Goal: Communication & Community: Answer question/provide support

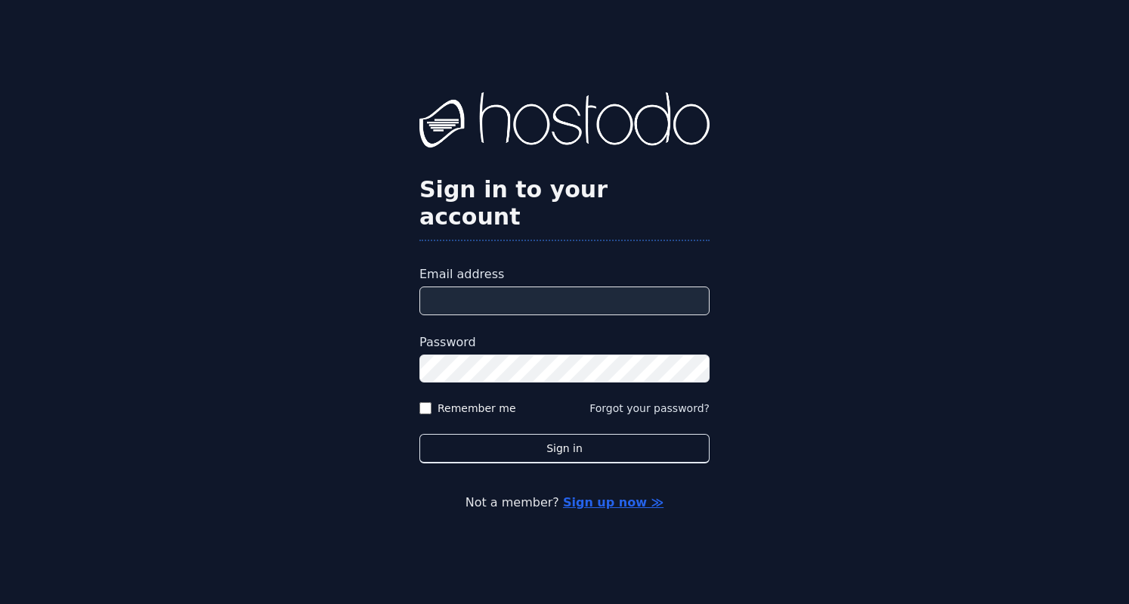
click at [493, 288] on input "Email address" at bounding box center [564, 300] width 290 height 29
type input "**********"
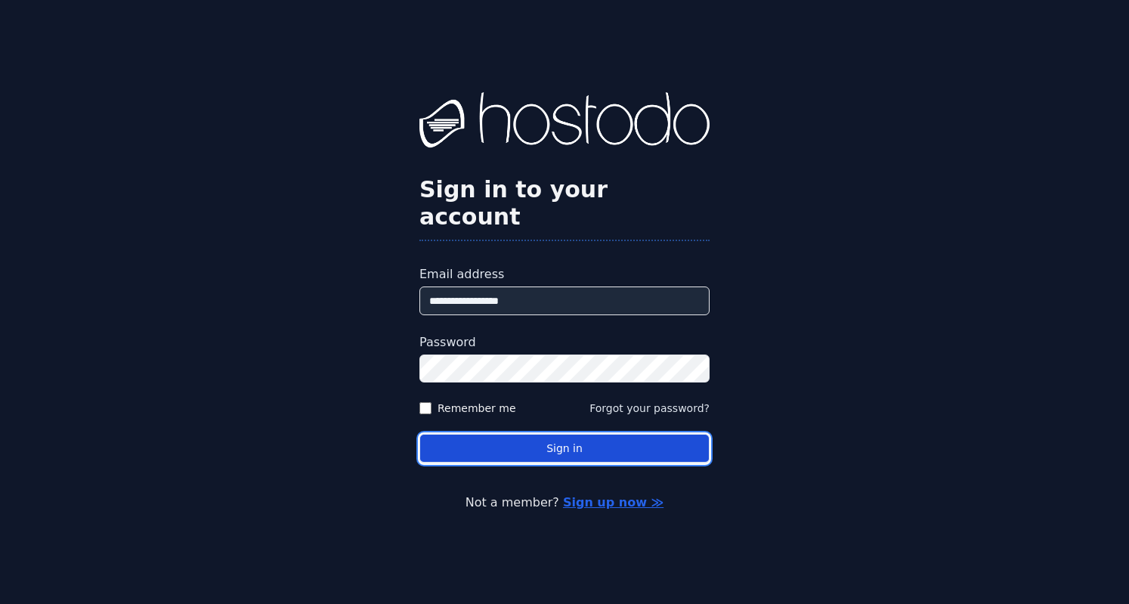
click at [552, 435] on button "Sign in" at bounding box center [564, 448] width 290 height 29
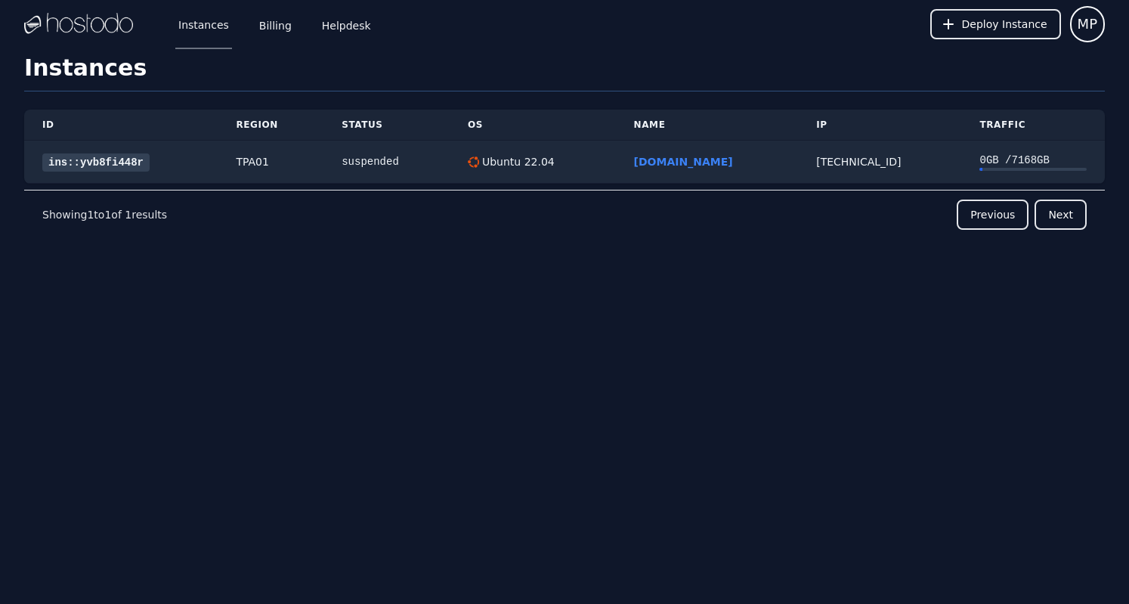
click at [388, 300] on div "ID Region Status OS Name IP Traffic ins::yvb8fi448r TPA01 suspended Ubuntu 22.0…" at bounding box center [564, 201] width 1080 height 220
click at [274, 20] on link "Billing" at bounding box center [275, 24] width 39 height 50
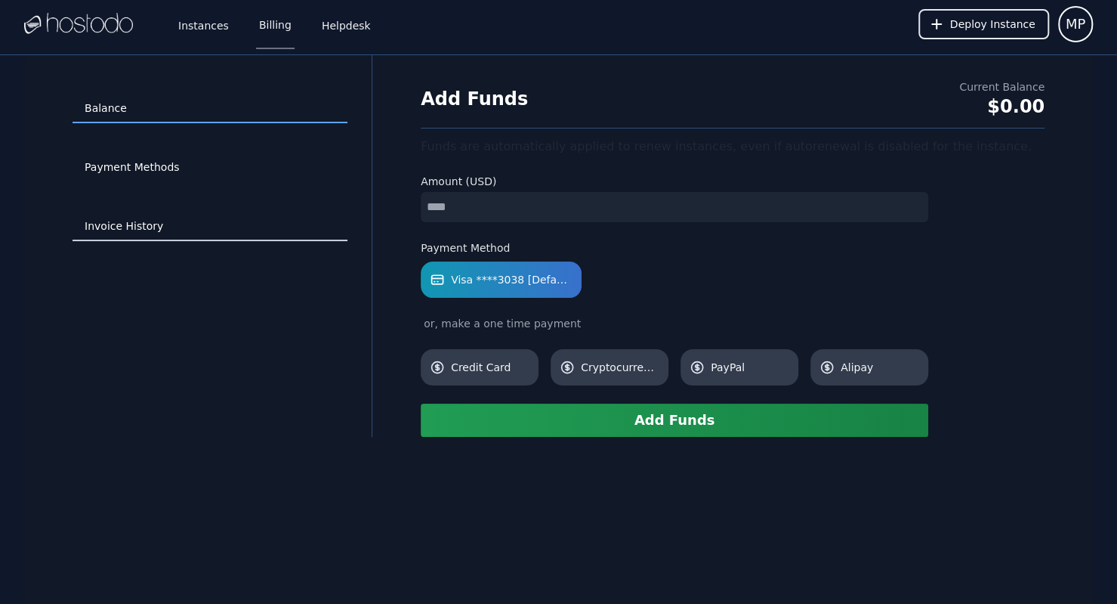
click at [153, 218] on link "Invoice History" at bounding box center [210, 226] width 275 height 29
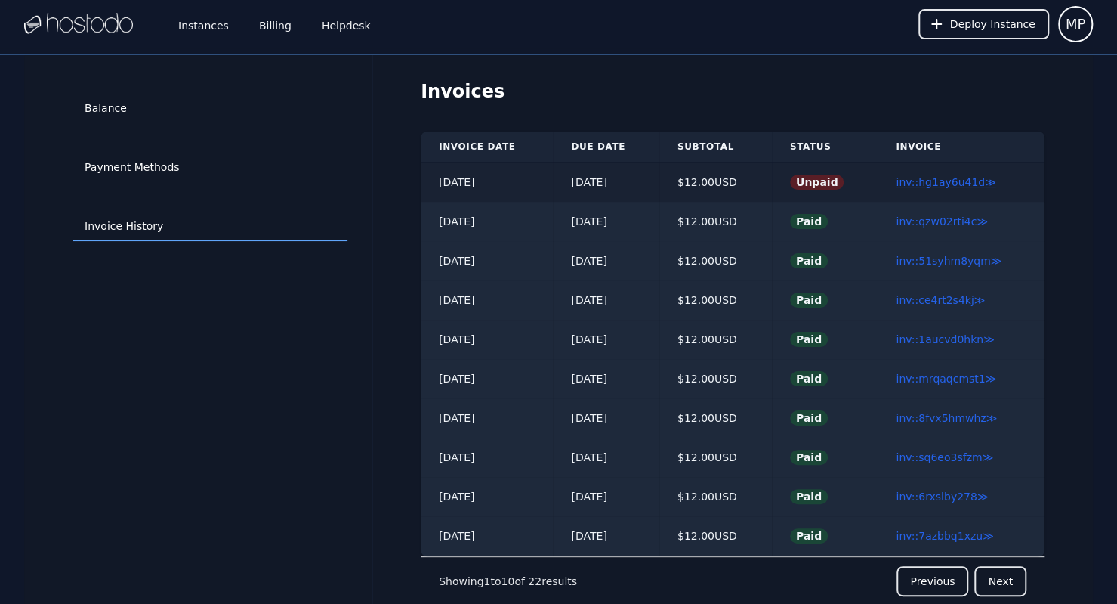
click at [935, 183] on link "inv::hg1ay6u41d ≫" at bounding box center [946, 182] width 100 height 12
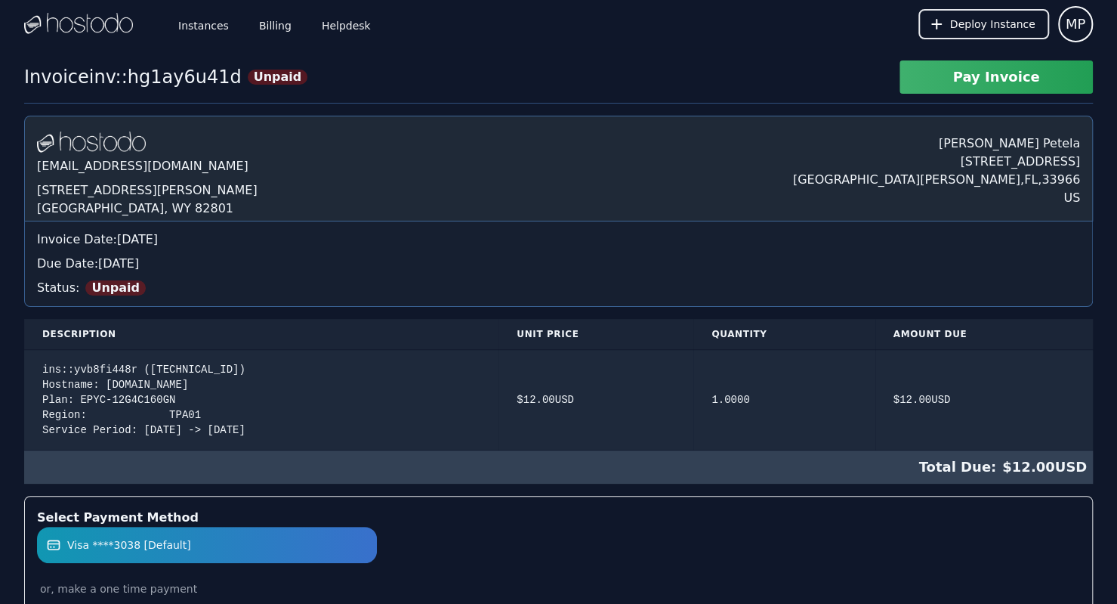
click at [980, 75] on button "Pay Invoice" at bounding box center [996, 76] width 193 height 33
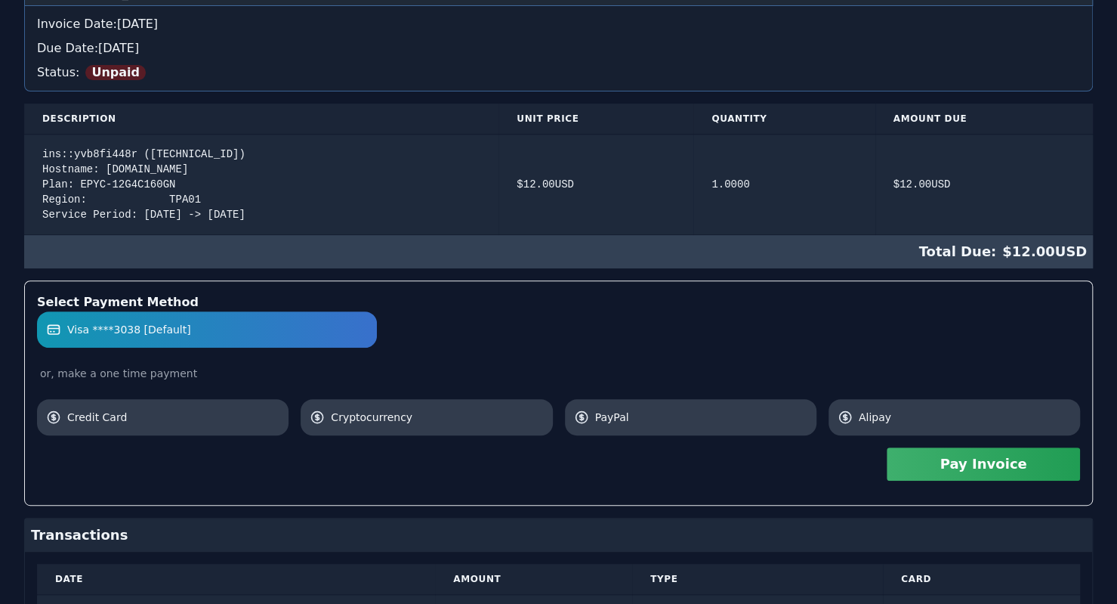
scroll to position [343, 0]
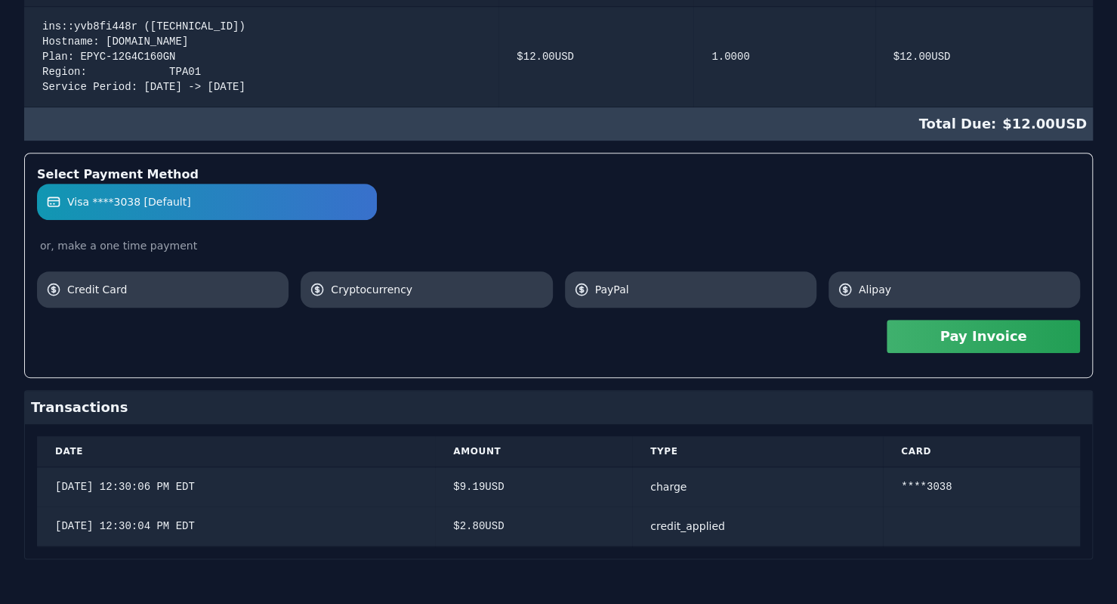
click at [977, 340] on button "Pay Invoice" at bounding box center [983, 336] width 193 height 33
click at [970, 332] on button "Pay Invoice" at bounding box center [983, 336] width 193 height 33
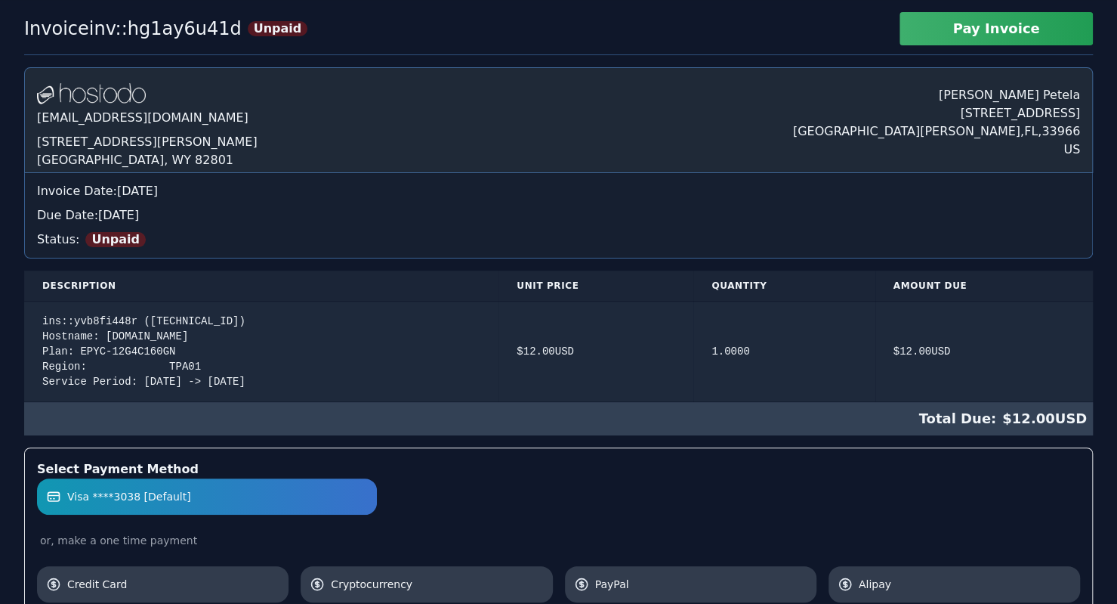
scroll to position [23, 0]
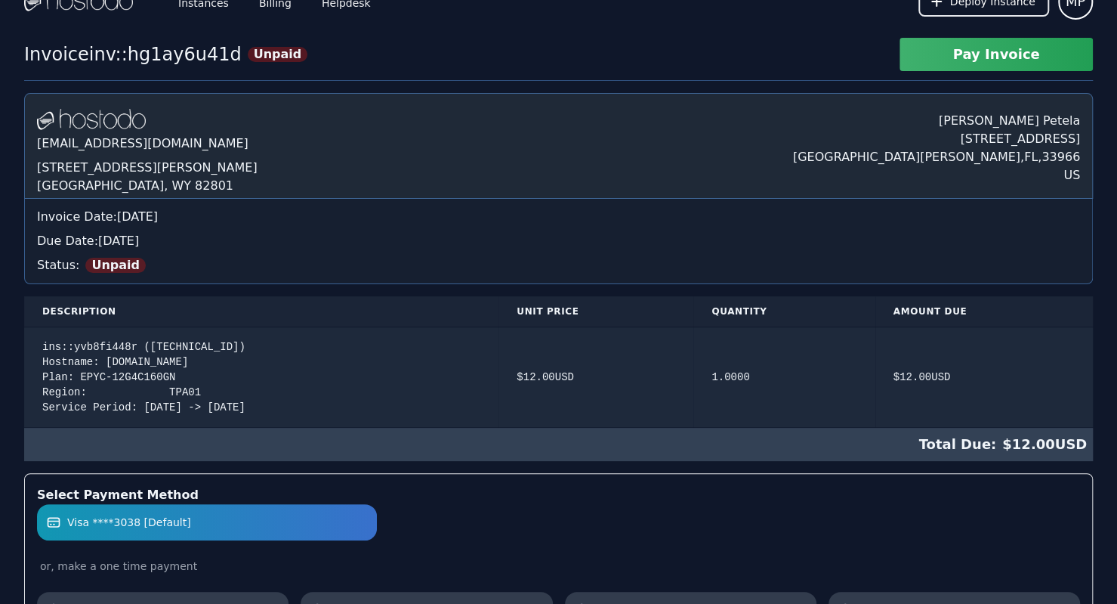
click at [996, 55] on button "Pay Invoice" at bounding box center [996, 54] width 193 height 33
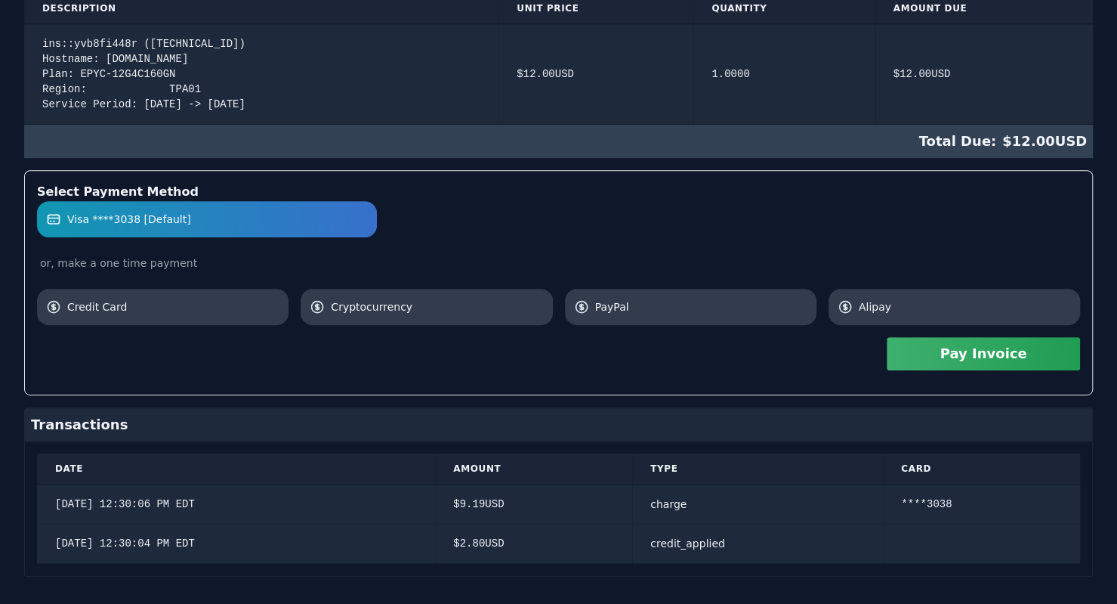
scroll to position [343, 0]
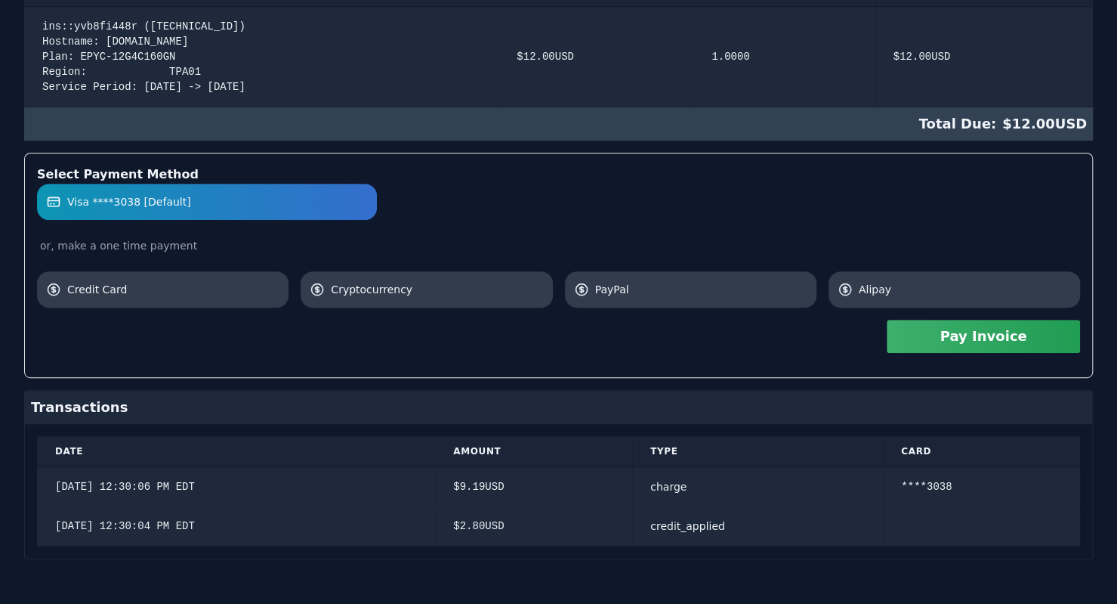
click at [148, 194] on span "Visa ****3038 [Default]" at bounding box center [129, 201] width 124 height 15
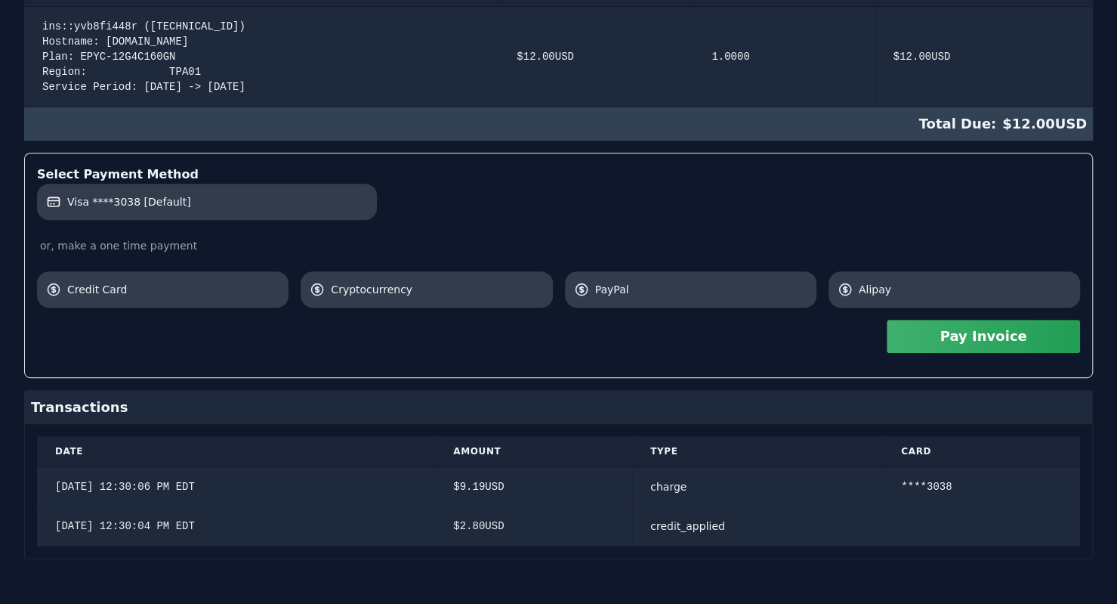
click at [1000, 341] on button "Pay Invoice" at bounding box center [983, 336] width 193 height 33
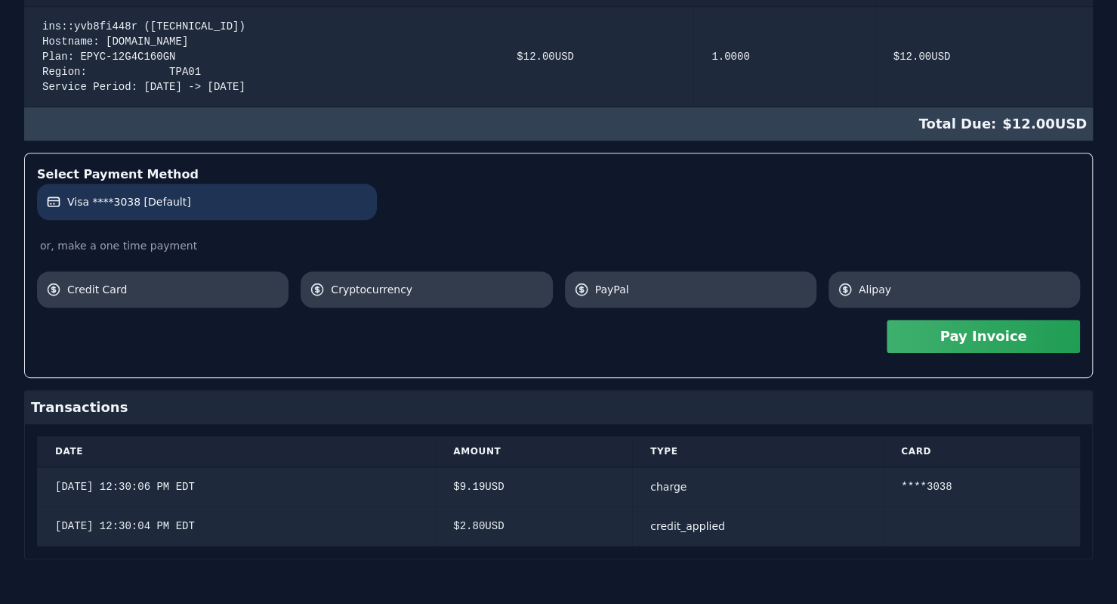
click at [238, 195] on label "Visa ****3038 [Default]" at bounding box center [207, 201] width 322 height 15
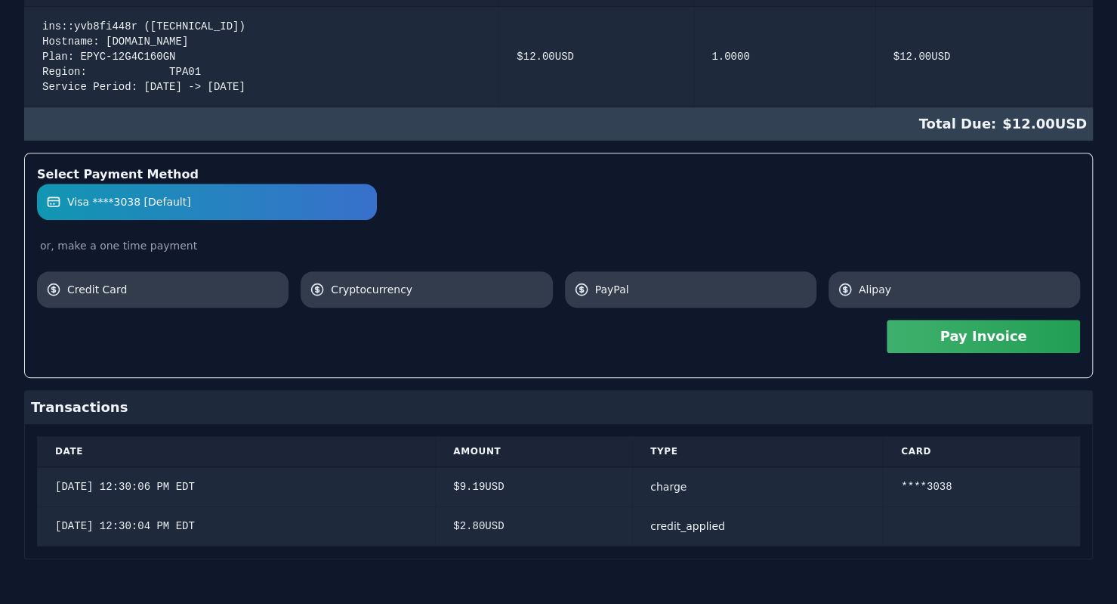
click at [955, 338] on button "Pay Invoice" at bounding box center [983, 336] width 193 height 33
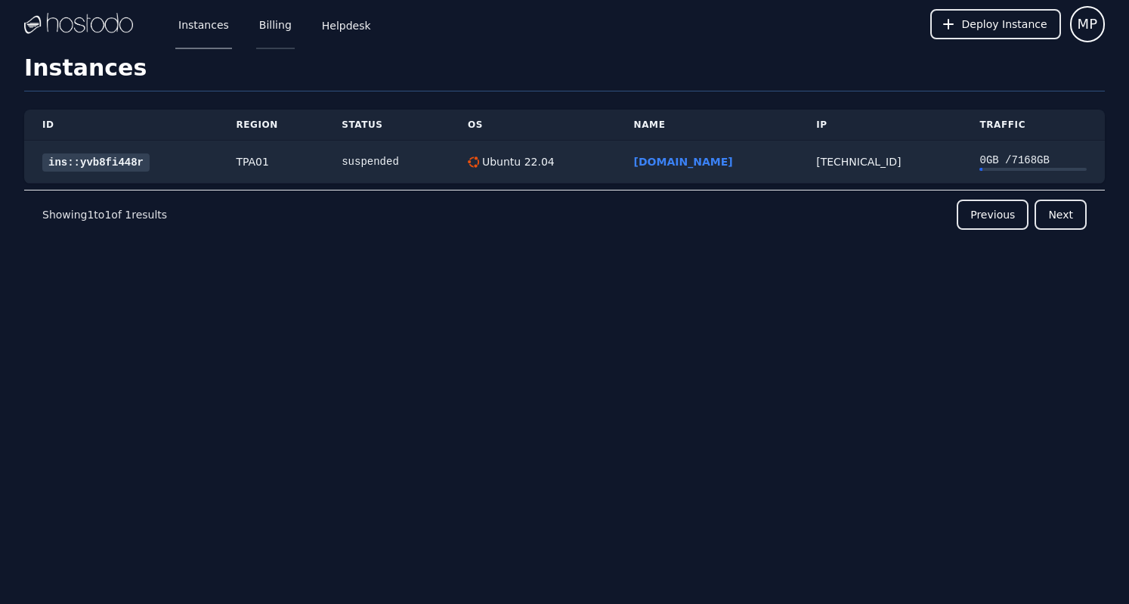
click at [266, 23] on link "Billing" at bounding box center [275, 24] width 39 height 50
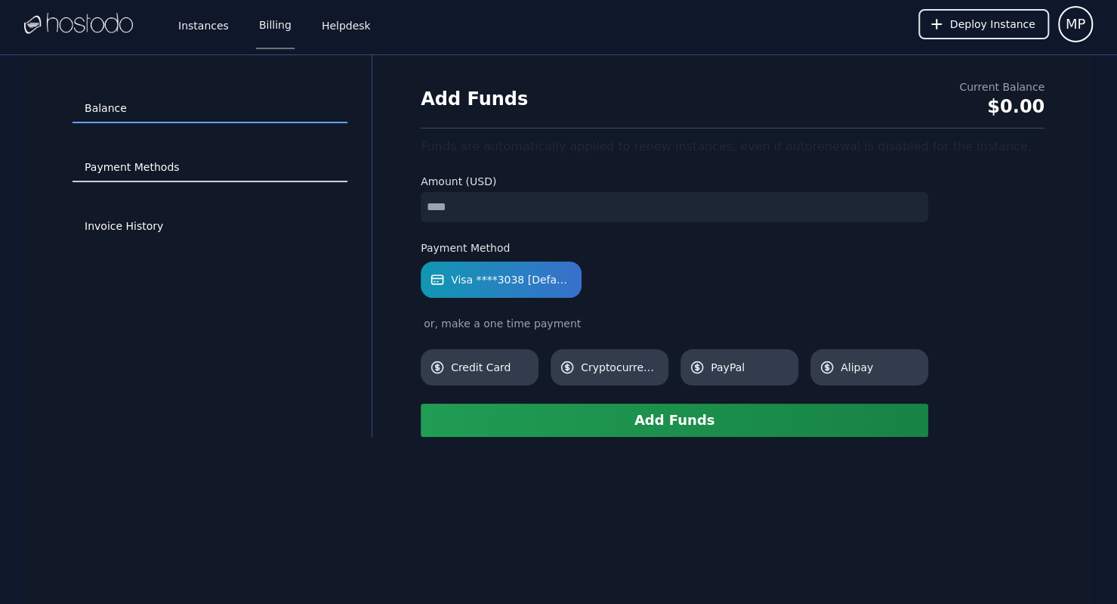
click at [189, 164] on link "Payment Methods" at bounding box center [210, 167] width 275 height 29
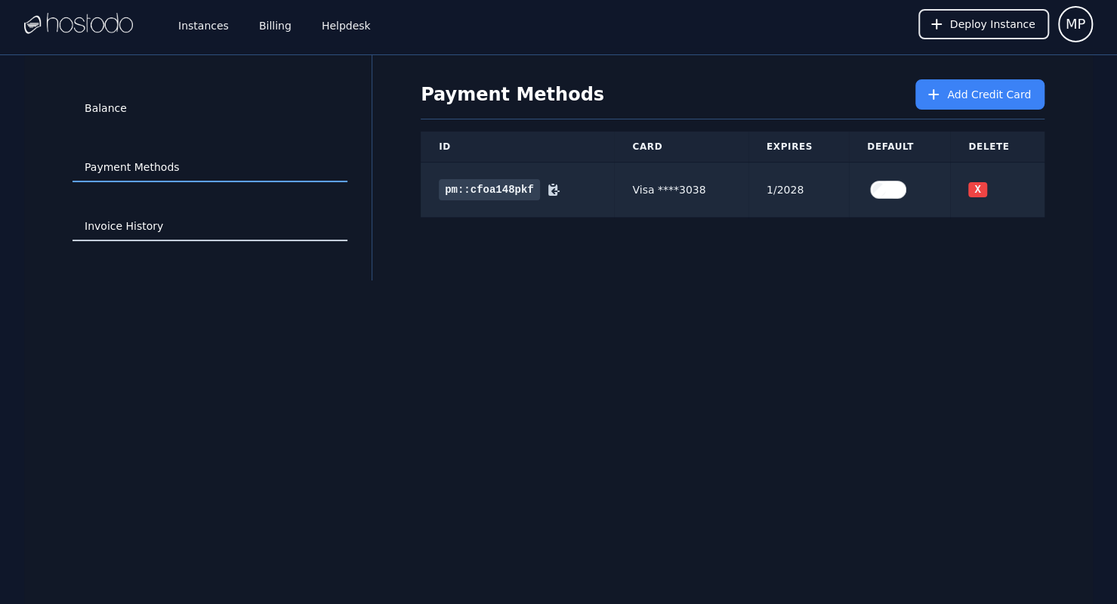
click at [187, 232] on link "Invoice History" at bounding box center [210, 226] width 275 height 29
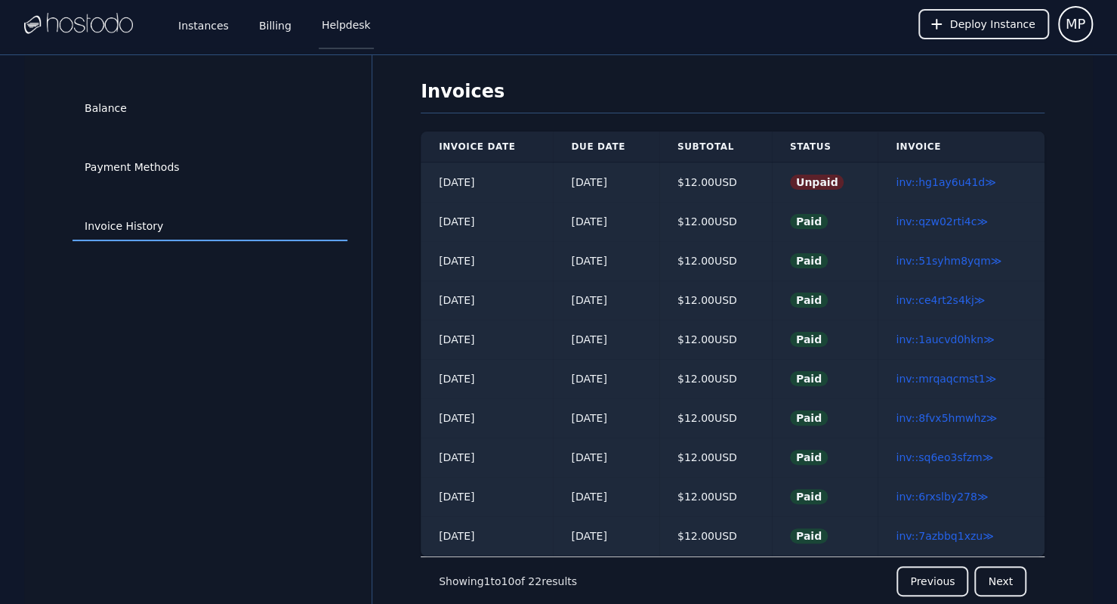
click at [345, 17] on link "Helpdesk" at bounding box center [346, 24] width 55 height 50
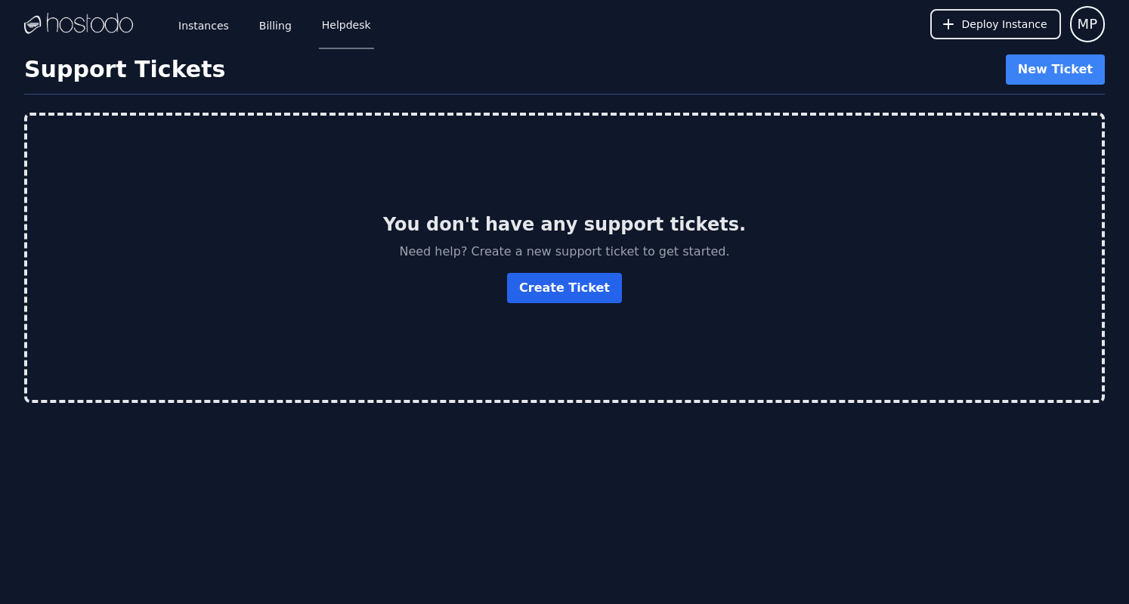
click at [539, 292] on link "Create Ticket" at bounding box center [564, 288] width 115 height 30
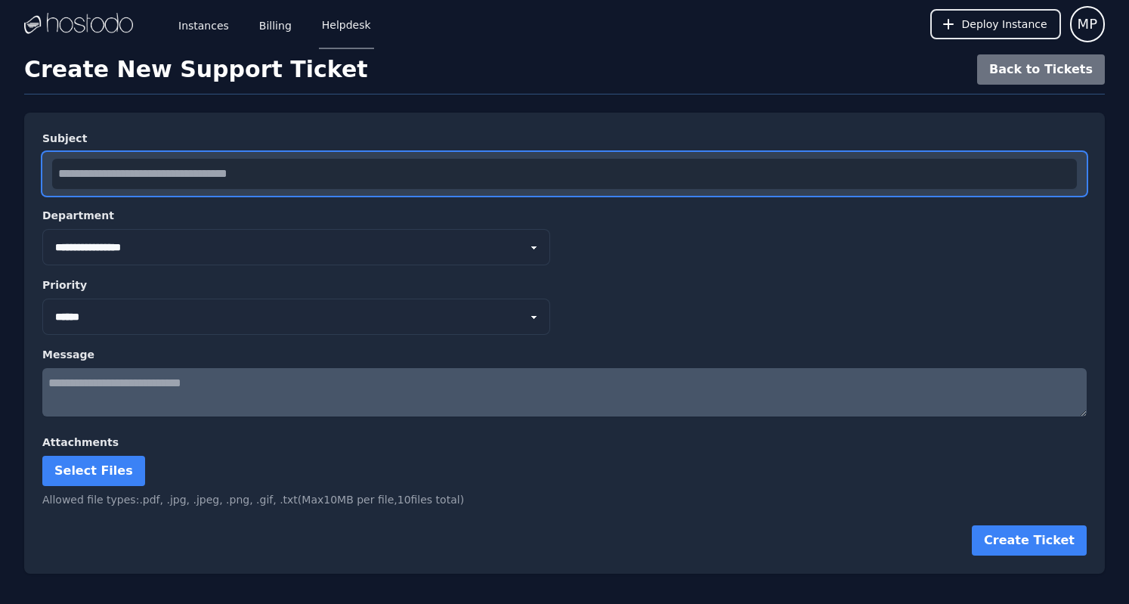
click at [274, 178] on input "text" at bounding box center [564, 174] width 1024 height 30
type input "**********"
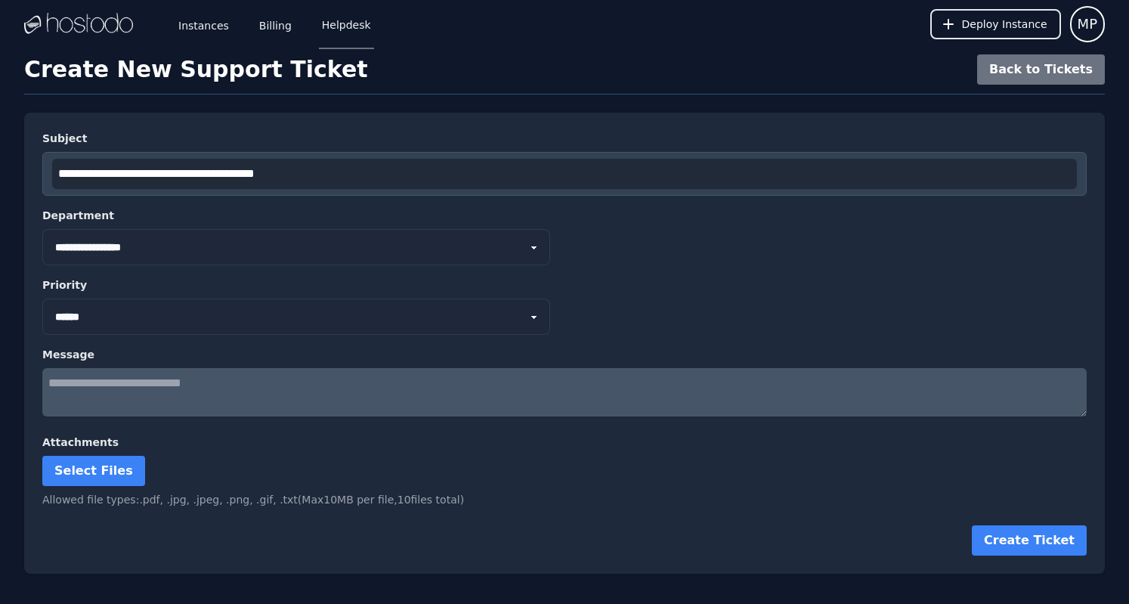
click at [153, 249] on select "**********" at bounding box center [296, 247] width 508 height 36
select select "*"
click at [42, 229] on select "**********" at bounding box center [296, 247] width 508 height 36
click at [255, 395] on textarea at bounding box center [564, 392] width 1044 height 48
type textarea "**********"
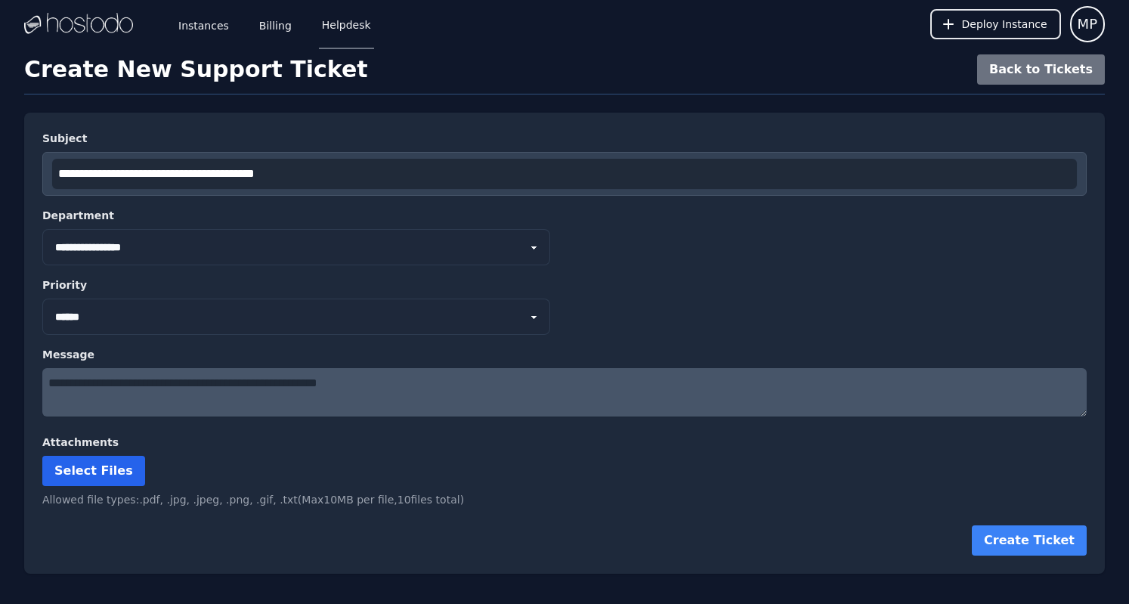
click at [79, 480] on label "Select Files" at bounding box center [93, 471] width 103 height 30
click at [0, 0] on input "Select Files" at bounding box center [0, 0] width 0 height 0
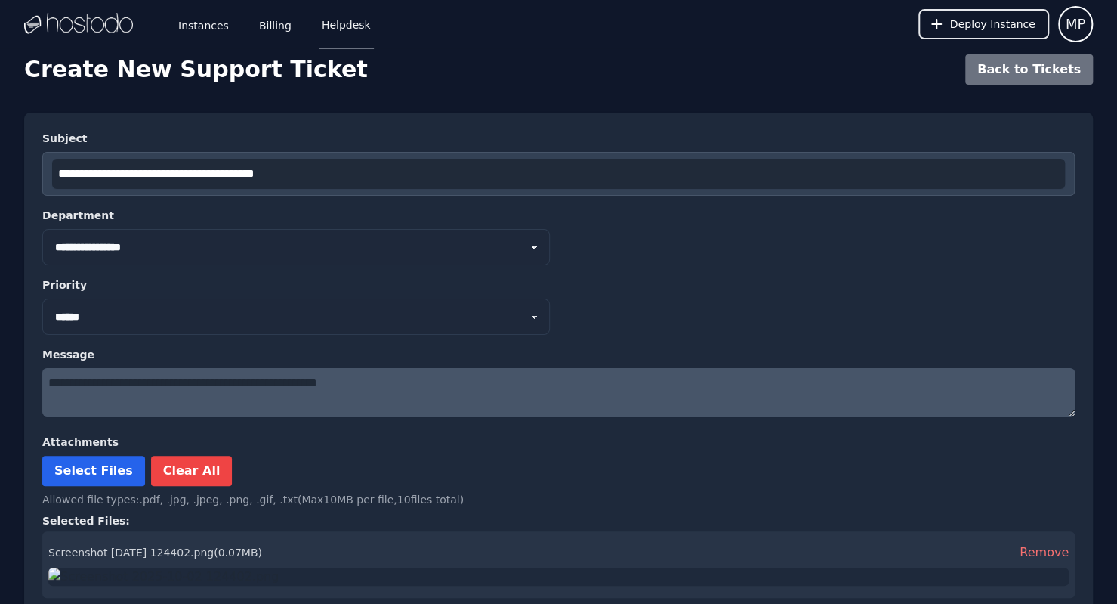
click at [98, 480] on label "Select Files" at bounding box center [93, 471] width 103 height 30
click at [0, 0] on input "Select Files" at bounding box center [0, 0] width 0 height 0
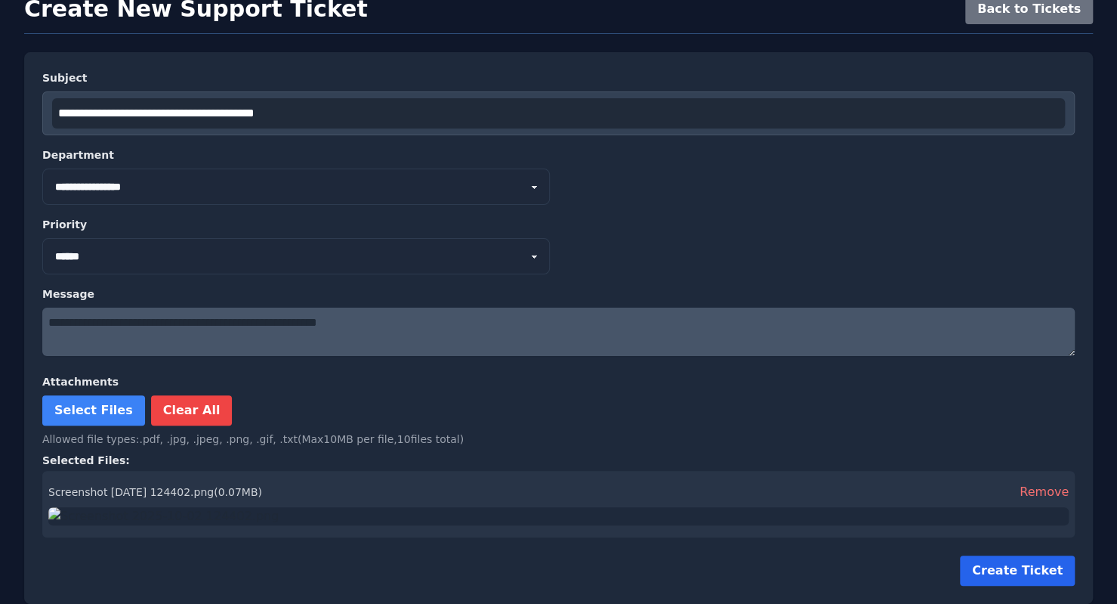
click at [1046, 573] on button "Create Ticket" at bounding box center [1017, 570] width 115 height 30
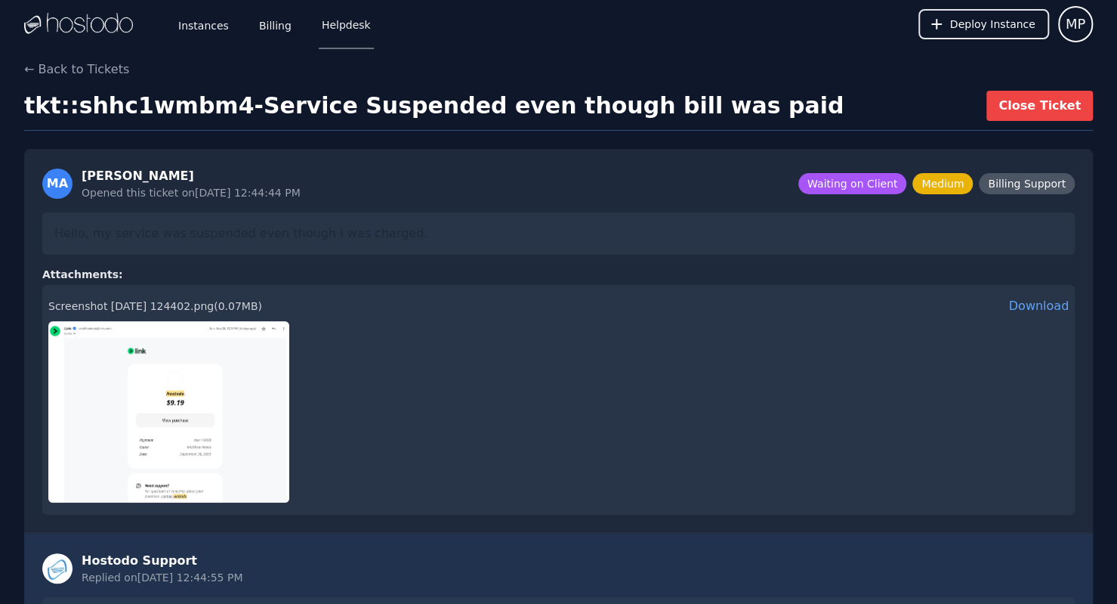
scroll to position [268, 0]
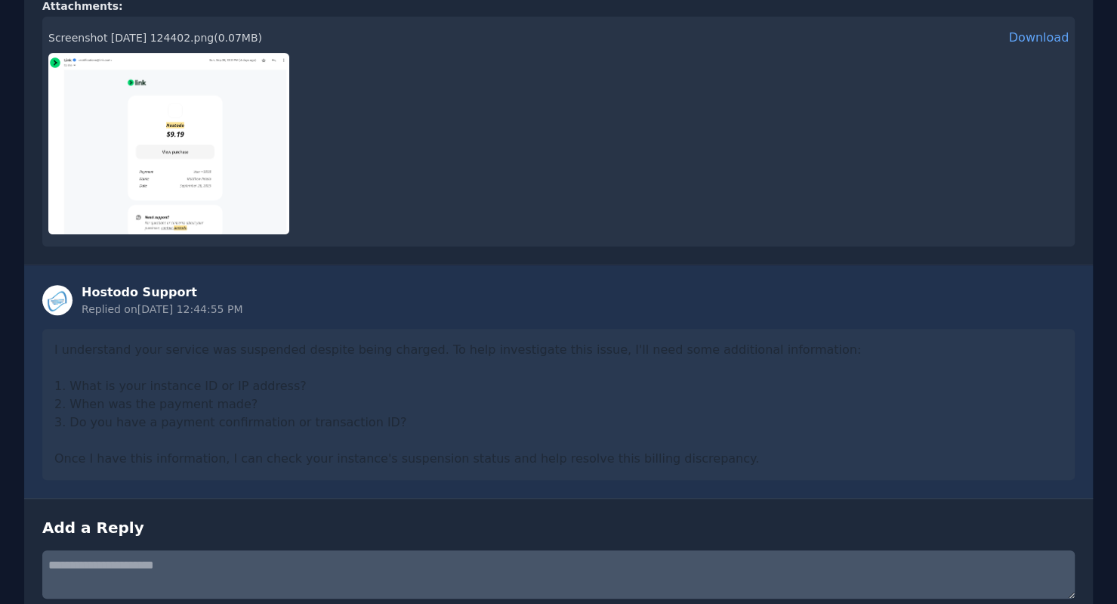
click at [119, 351] on div "I understand your service was suspended despite being charged. To help investig…" at bounding box center [558, 404] width 1033 height 151
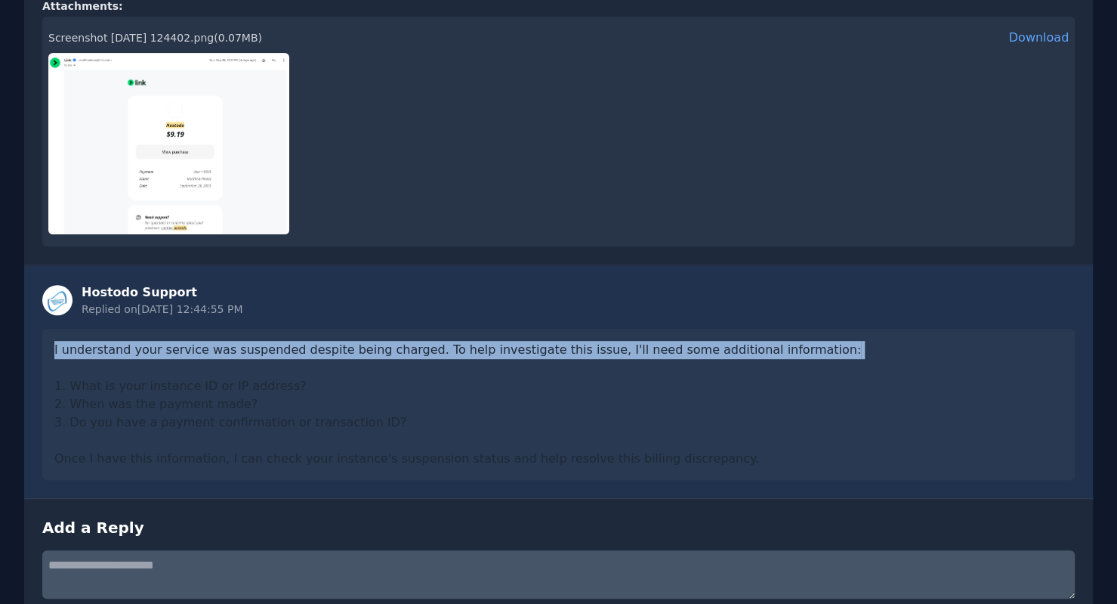
click at [119, 351] on div "I understand your service was suspended despite being charged. To help investig…" at bounding box center [558, 404] width 1033 height 151
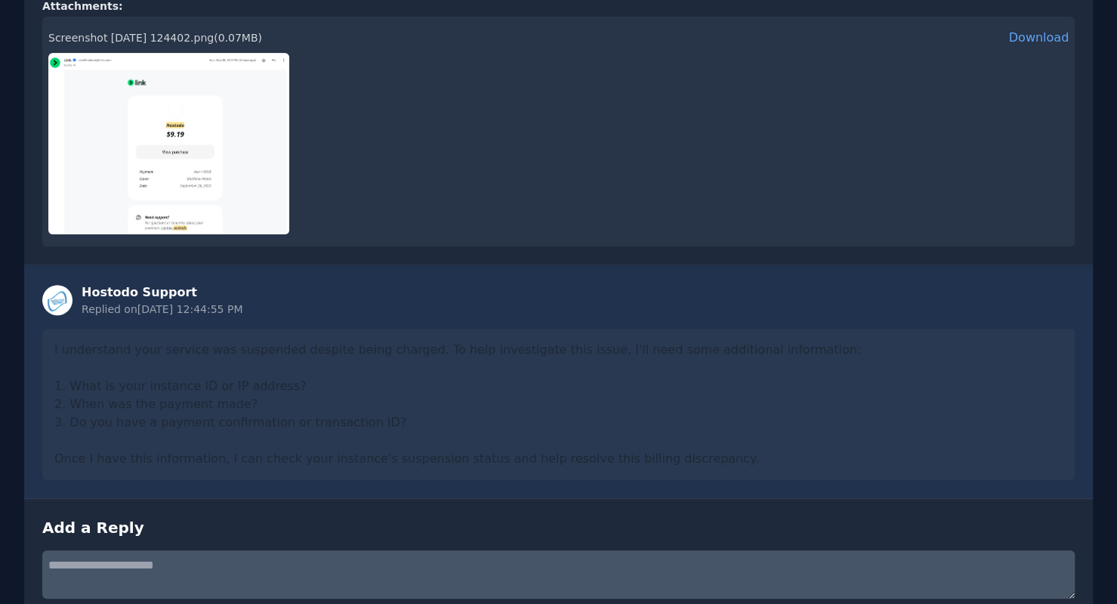
click at [115, 385] on div "I understand your service was suspended despite being charged. To help investig…" at bounding box center [558, 404] width 1033 height 151
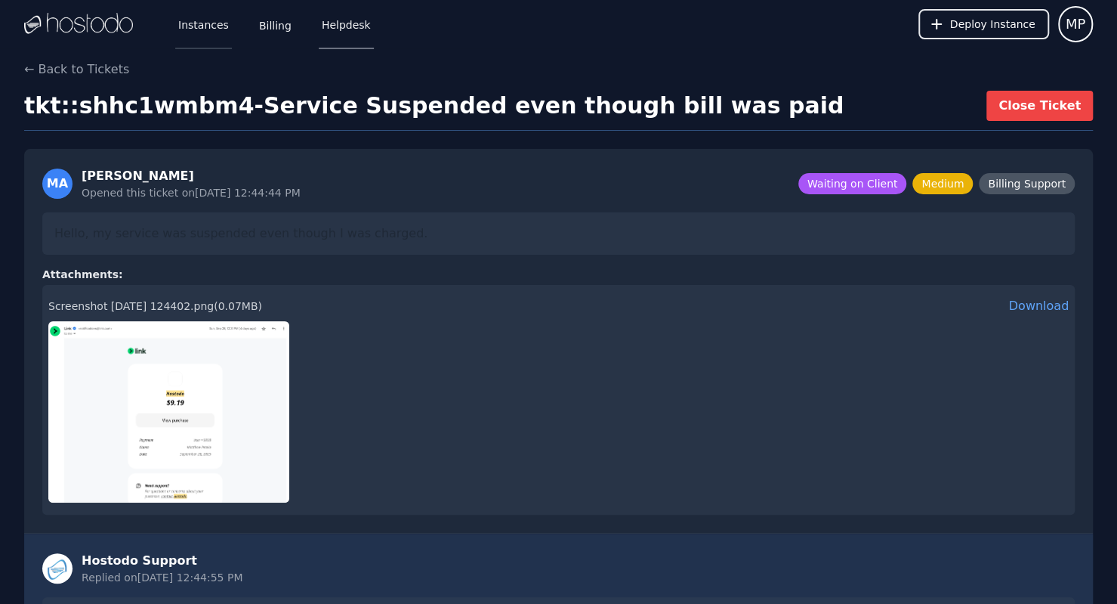
click at [184, 36] on link "Instances" at bounding box center [203, 24] width 57 height 50
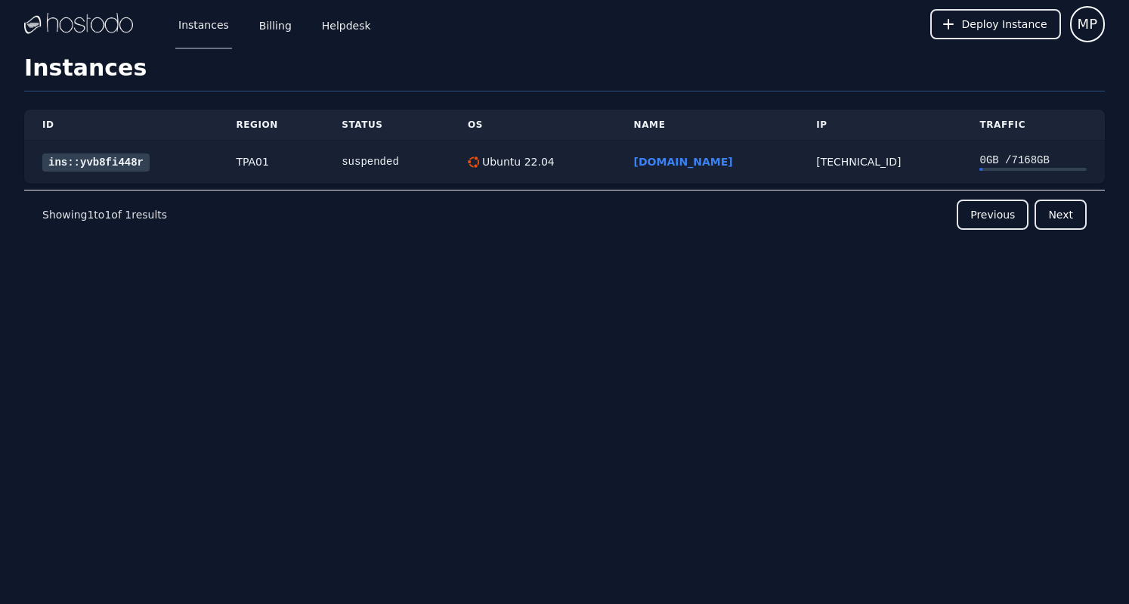
click at [108, 164] on link "ins::yvb8fi448r" at bounding box center [95, 162] width 107 height 18
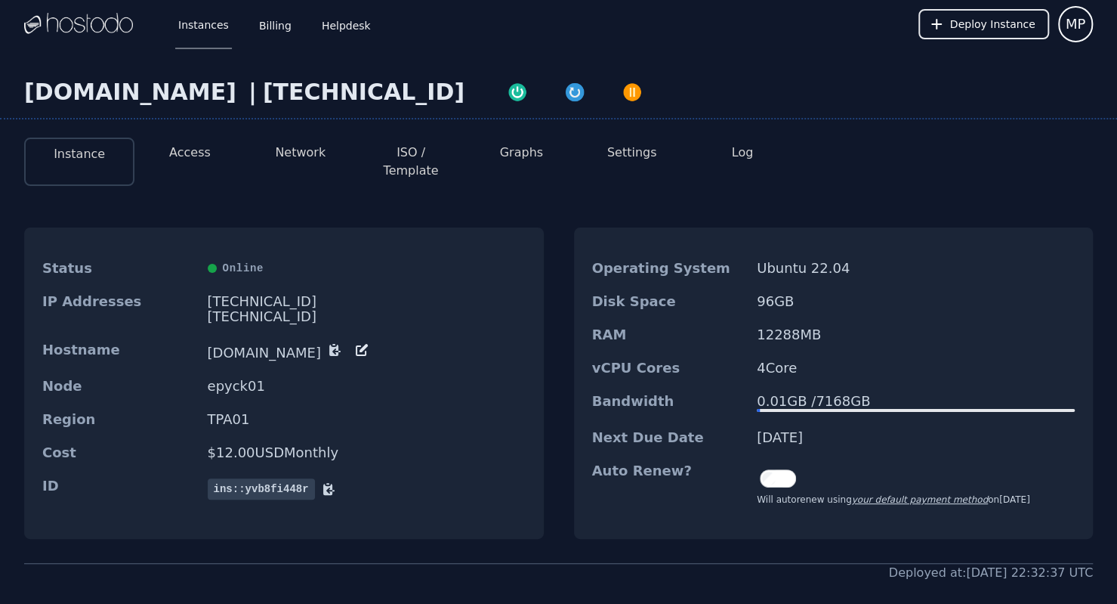
click at [326, 481] on icon at bounding box center [328, 488] width 15 height 15
click at [357, 26] on link "Helpdesk" at bounding box center [346, 24] width 55 height 50
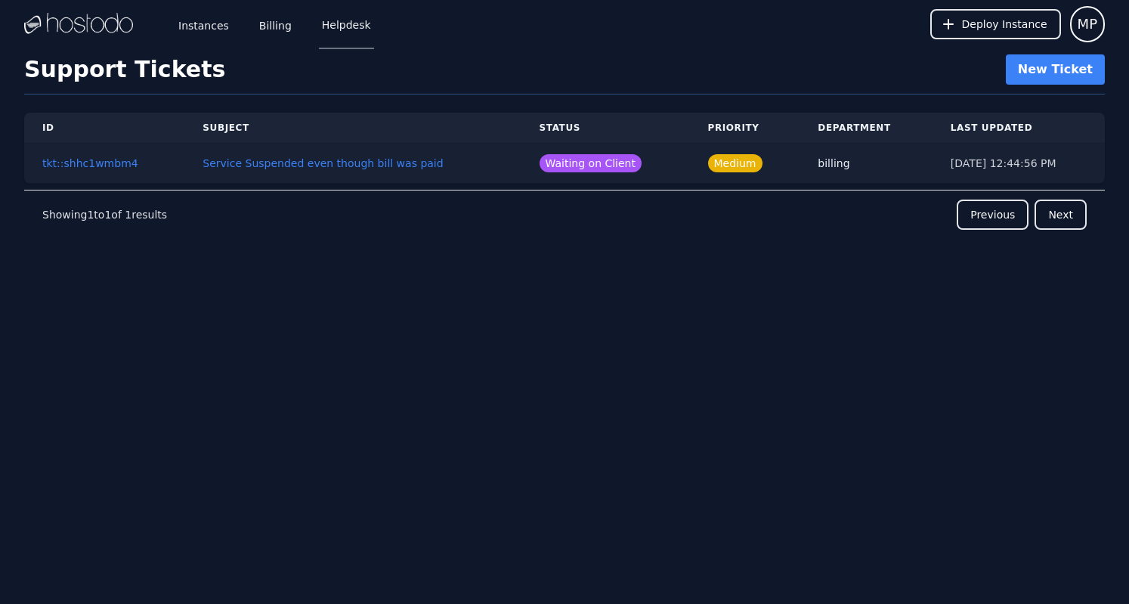
click at [465, 156] on td "Service Suspended even though bill was paid" at bounding box center [352, 164] width 336 height 40
click at [348, 167] on link "Service Suspended even though bill was paid" at bounding box center [322, 163] width 240 height 12
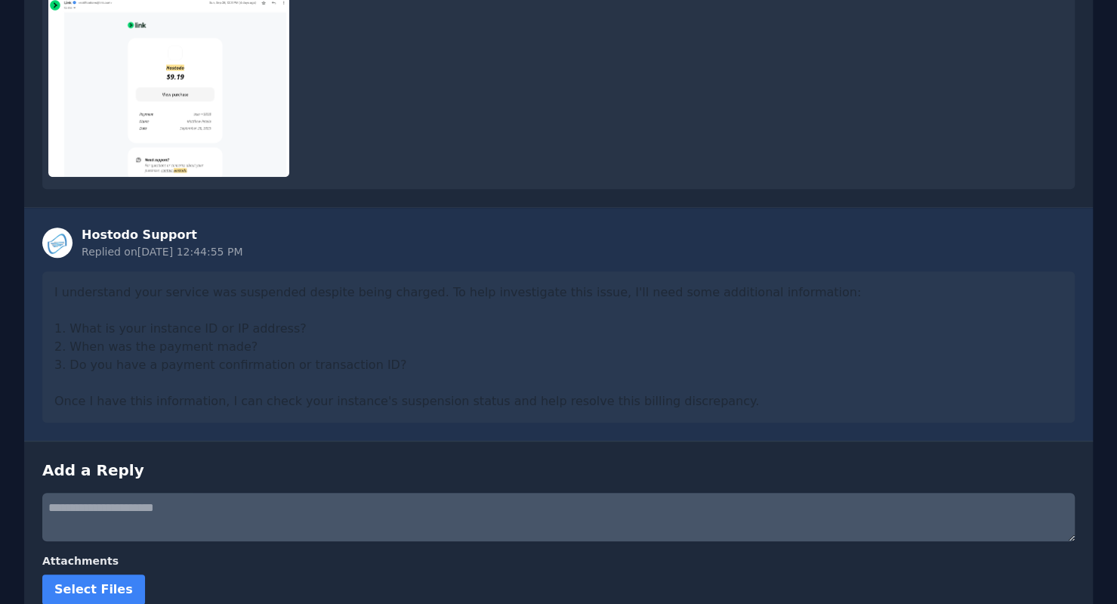
scroll to position [326, 0]
click at [149, 525] on textarea at bounding box center [558, 516] width 1033 height 48
paste textarea "**********"
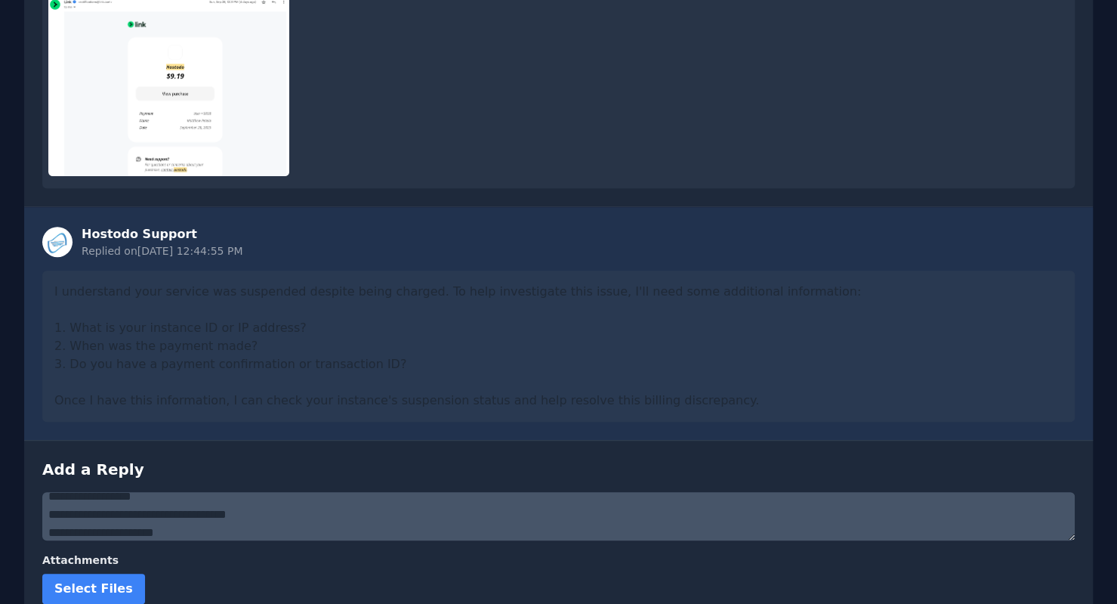
scroll to position [406, 0]
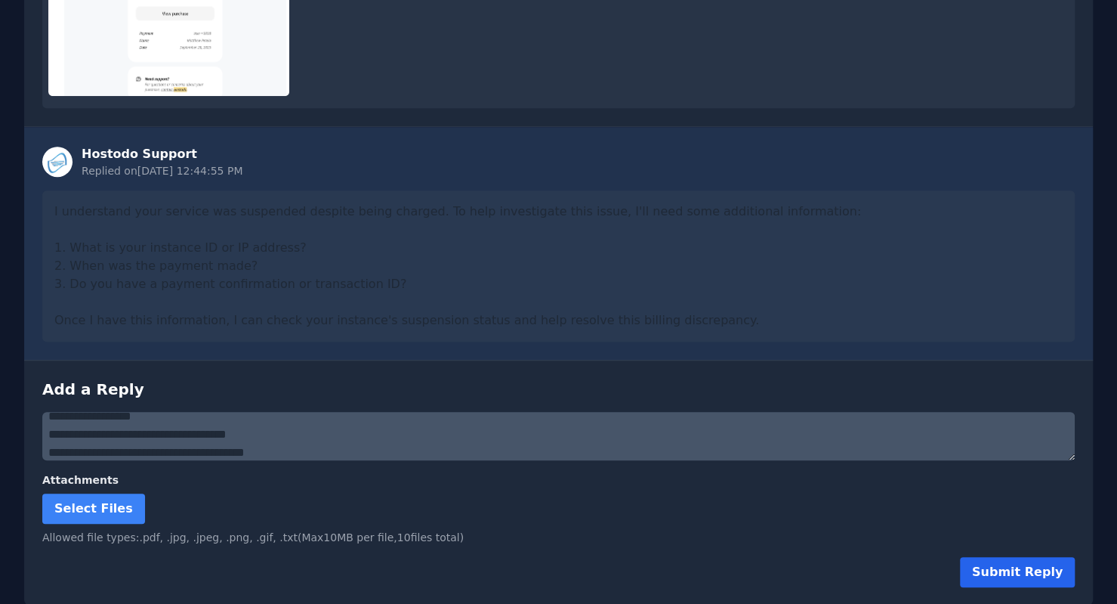
type textarea "**********"
click at [1030, 577] on button "Submit Reply" at bounding box center [1017, 572] width 115 height 30
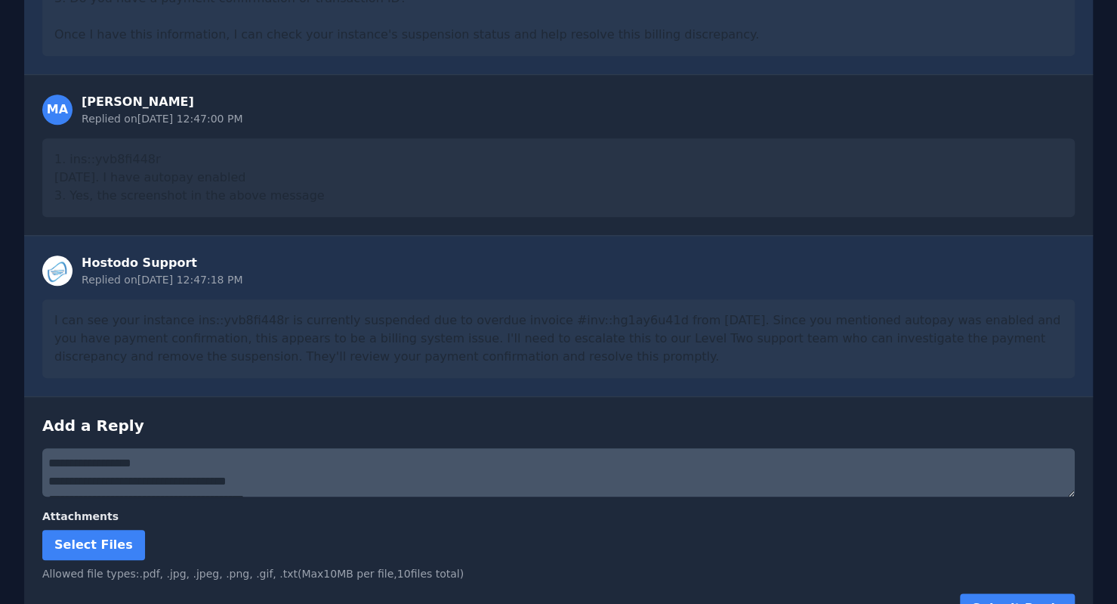
scroll to position [701, 0]
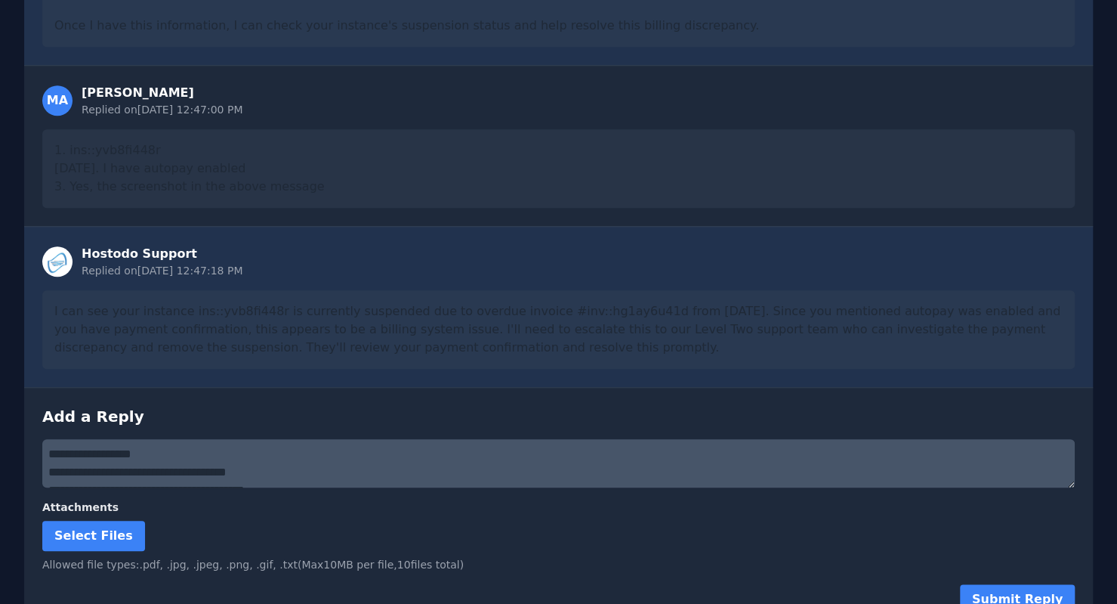
click at [133, 307] on div "I can see your instance ins::yvb8fi448r is currently suspended due to overdue i…" at bounding box center [558, 329] width 1033 height 79
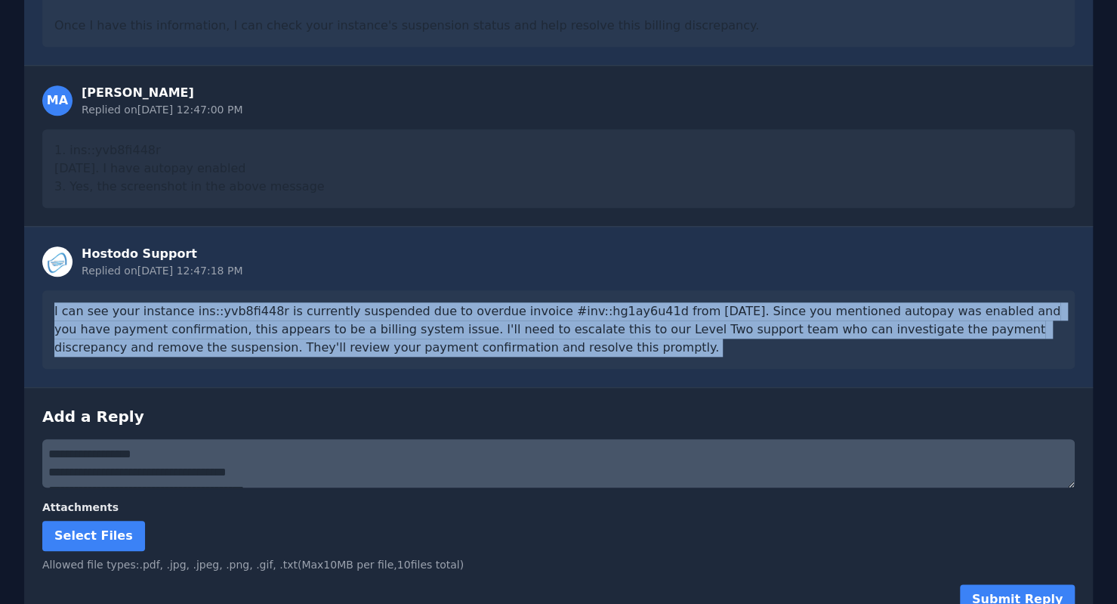
click at [133, 307] on div "I can see your instance ins::yvb8fi448r is currently suspended due to overdue i…" at bounding box center [558, 329] width 1033 height 79
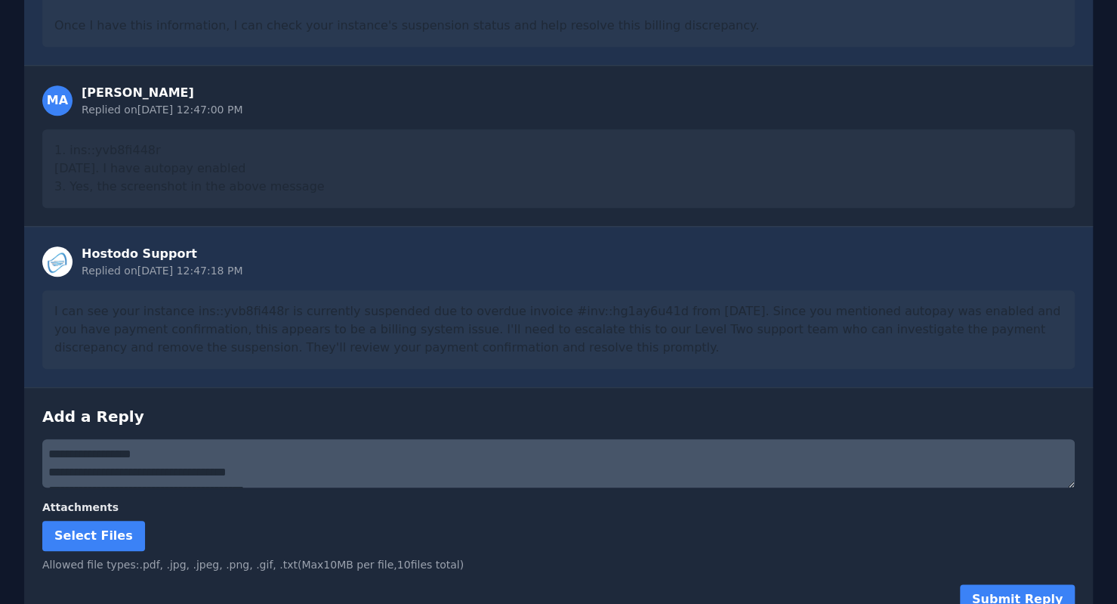
click at [292, 145] on div "1. ins::yvb8fi448r 2. September 28. I have autopay enabled 3. Yes, the screensh…" at bounding box center [558, 168] width 1033 height 79
